Goal: Contribute content

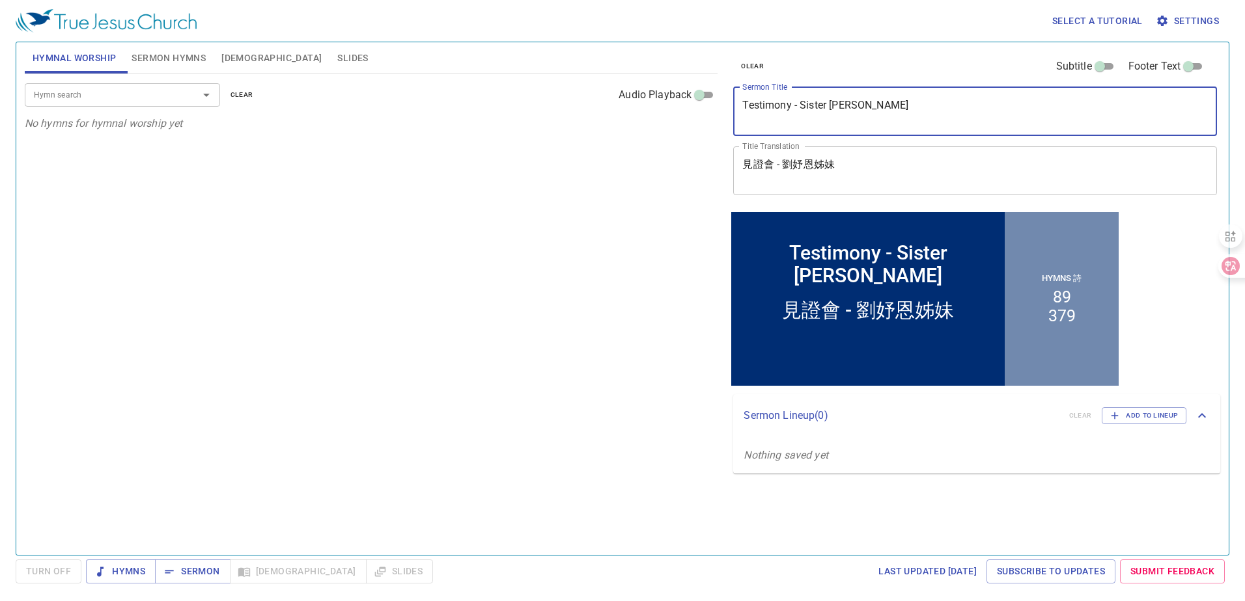
drag, startPoint x: 896, startPoint y: 105, endPoint x: 732, endPoint y: 98, distance: 164.2
click at [732, 98] on div "clear Subtitle Footer Text Sermon Title Testimony - Sister [PERSON_NAME] x [PER…" at bounding box center [974, 125] width 492 height 167
paste textarea "[DEMOGRAPHIC_DATA] Team Training"
type textarea "[DEMOGRAPHIC_DATA] Team Training"
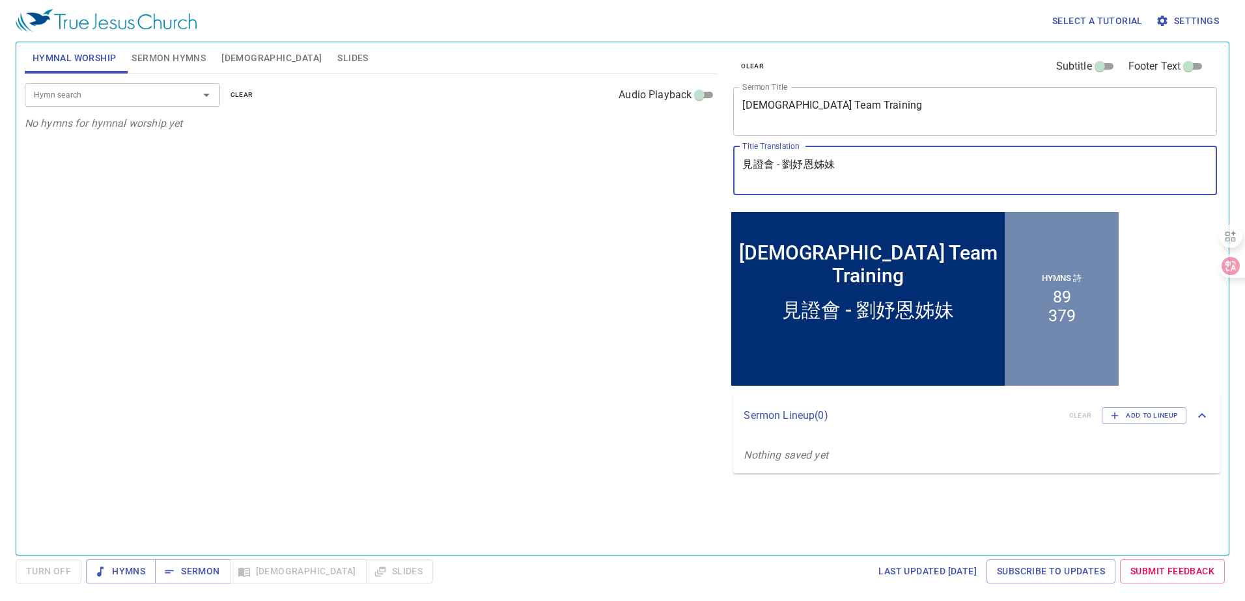
drag, startPoint x: 838, startPoint y: 171, endPoint x: 727, endPoint y: 165, distance: 111.5
click at [727, 165] on div "clear Subtitle Footer Text Sermon Title [DEMOGRAPHIC_DATA] Team Training x Serm…" at bounding box center [974, 293] width 503 height 513
paste textarea "宣道組訓練"
type textarea "宣道組訓練"
click at [172, 58] on span "Sermon Hymns" at bounding box center [168, 58] width 74 height 16
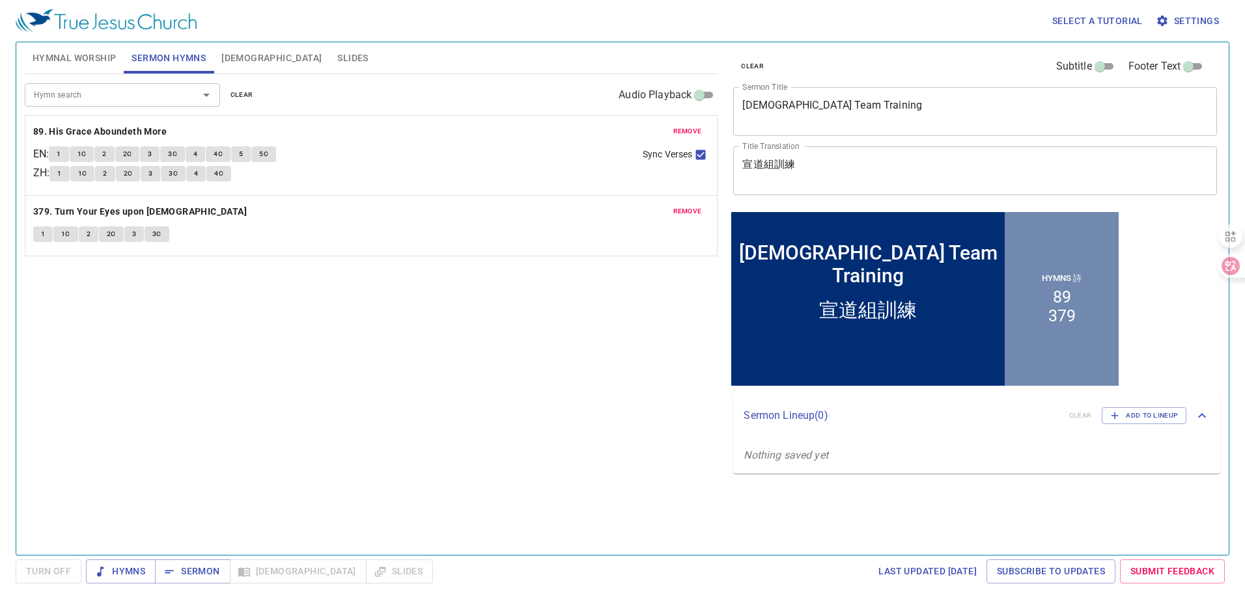
click at [238, 92] on span "clear" at bounding box center [241, 95] width 23 height 12
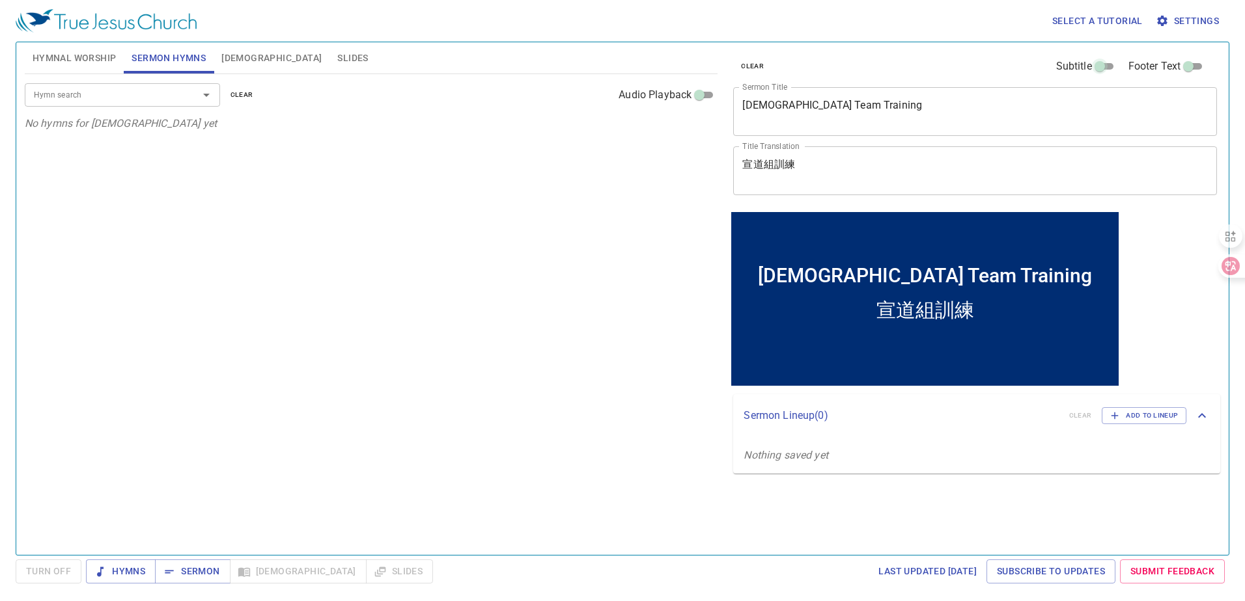
click at [1107, 66] on input "Subtitle" at bounding box center [1099, 69] width 47 height 16
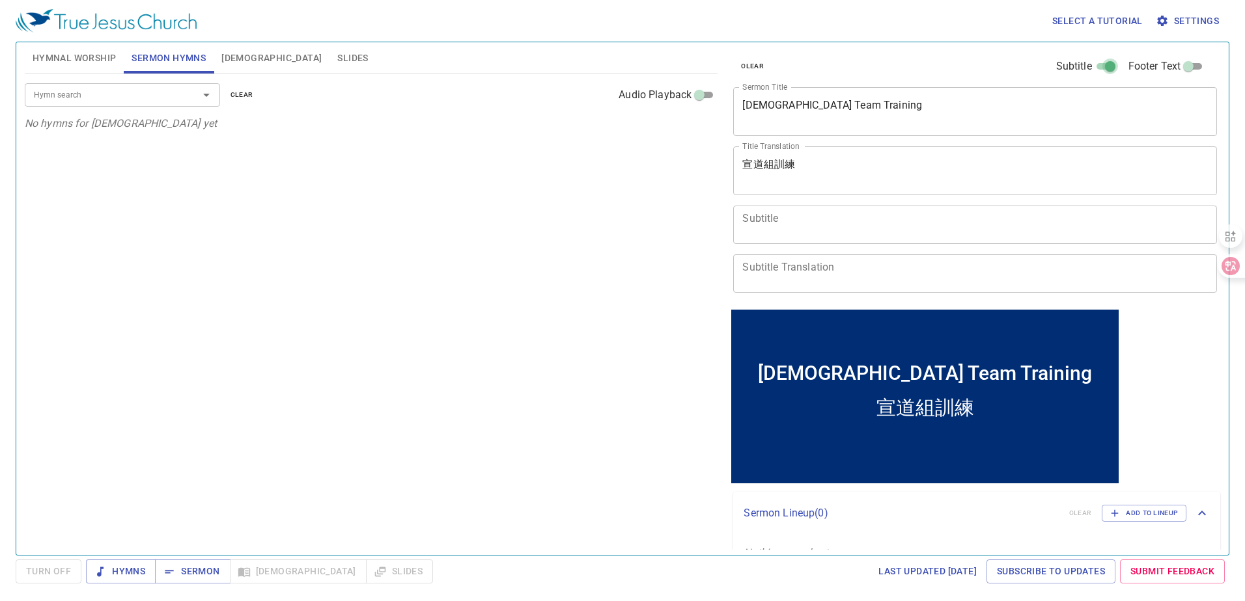
click at [1105, 65] on input "Subtitle" at bounding box center [1109, 69] width 47 height 16
checkbox input "false"
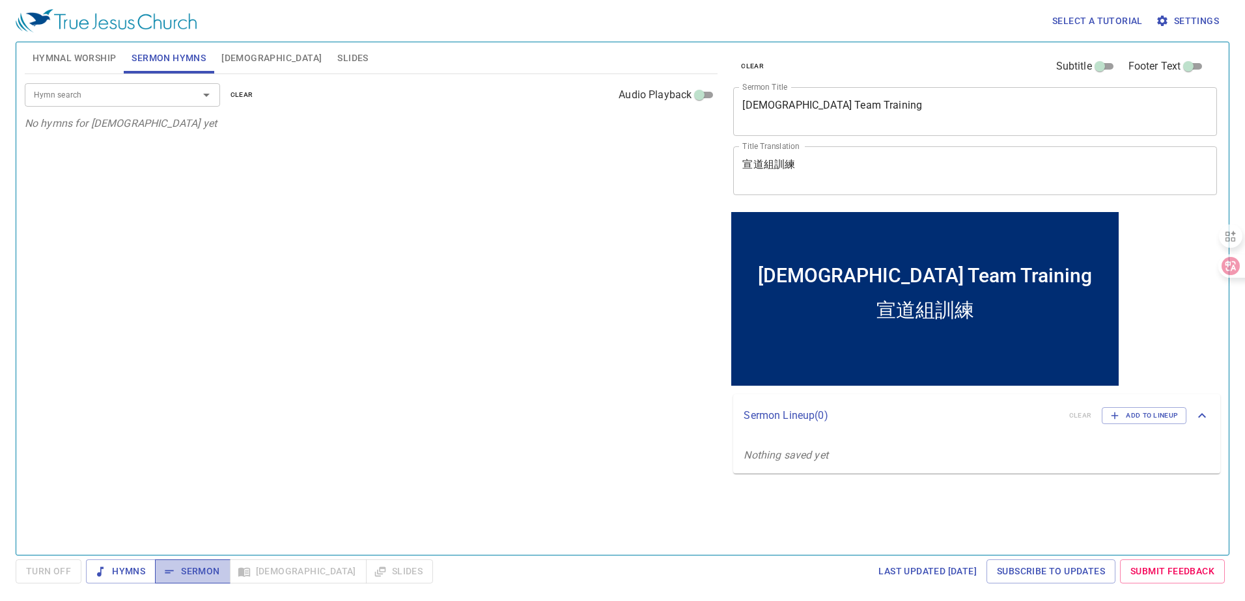
click at [193, 569] on span "Sermon" at bounding box center [192, 572] width 54 height 16
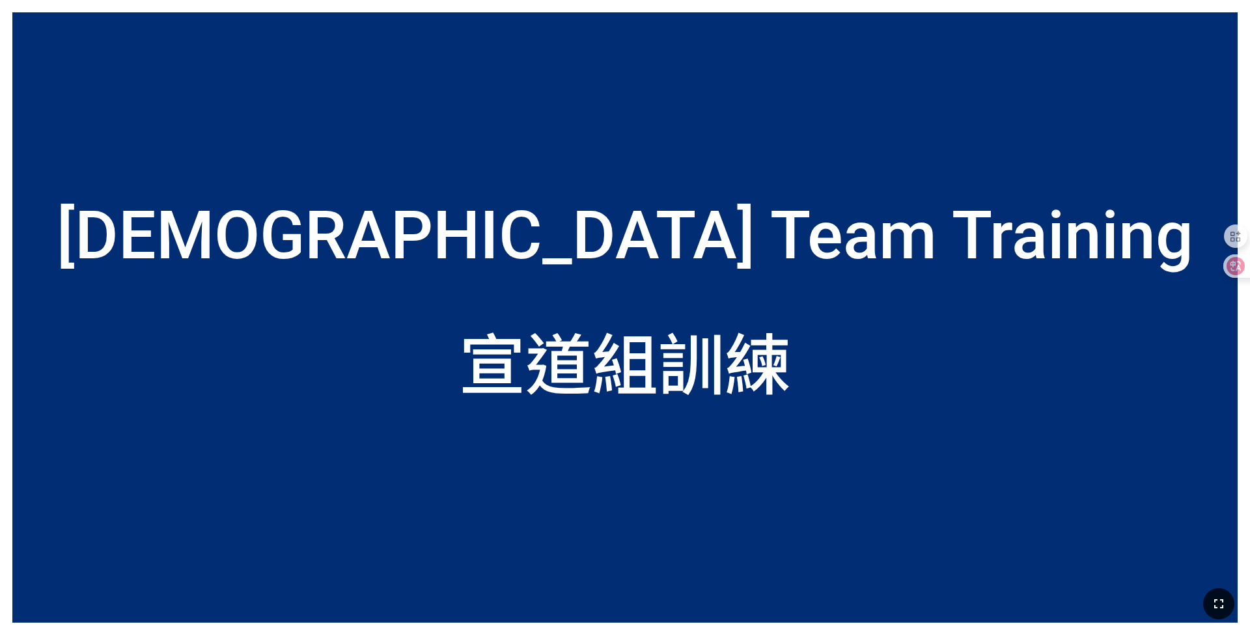
click at [520, 416] on icon "button" at bounding box center [1218, 604] width 9 height 9
